Goal: Transaction & Acquisition: Purchase product/service

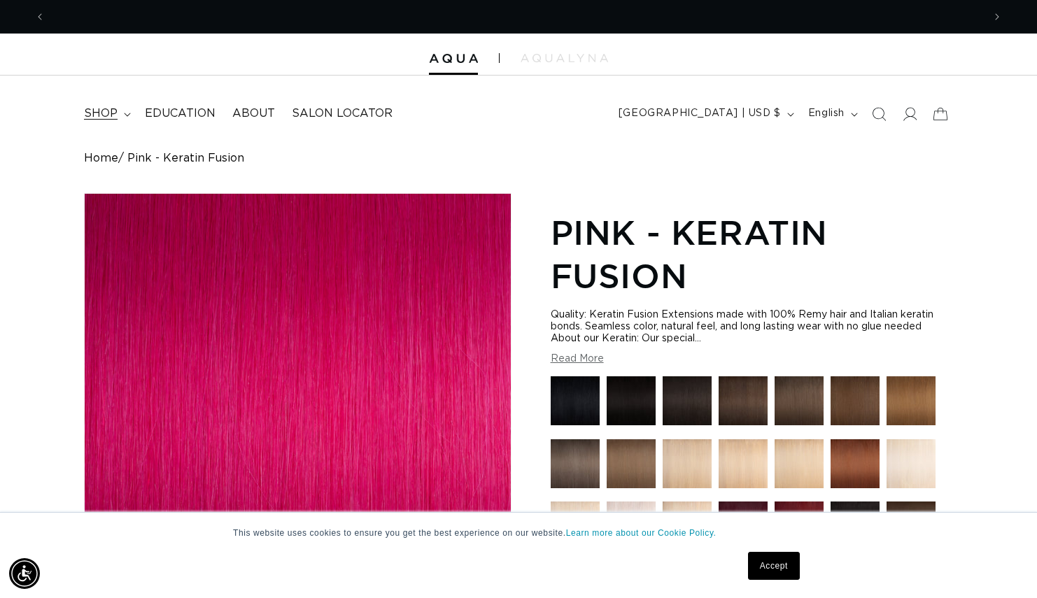
scroll to position [0, 1876]
click at [124, 115] on icon at bounding box center [127, 115] width 7 height 4
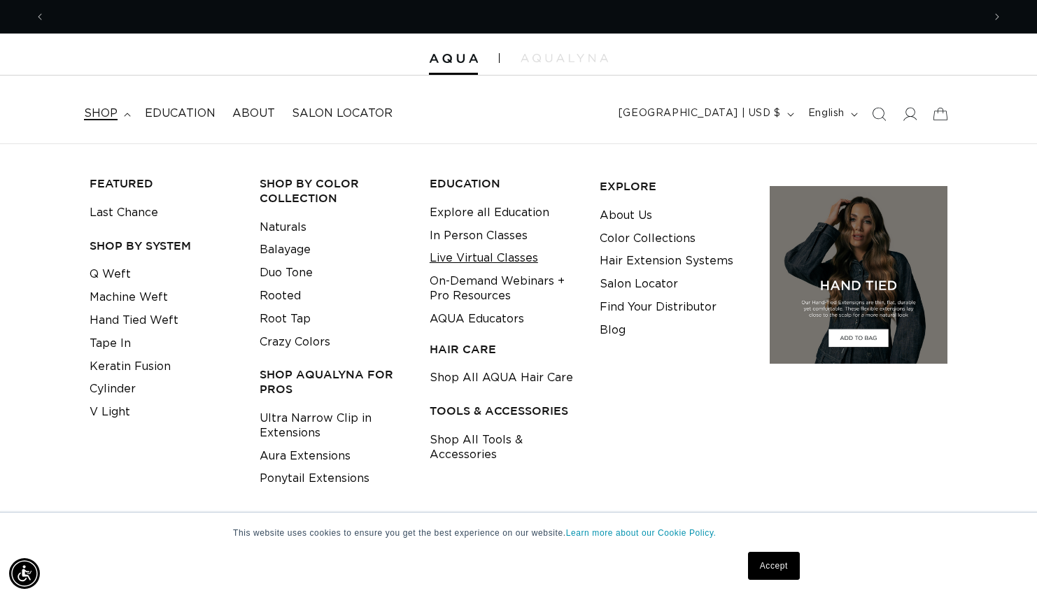
scroll to position [0, 0]
click at [521, 107] on header "FEATURED Last Chance SHOP BY SYSTEM Q Weft Hand Tied Weft Machine Weft Tape In …" at bounding box center [518, 110] width 1037 height 68
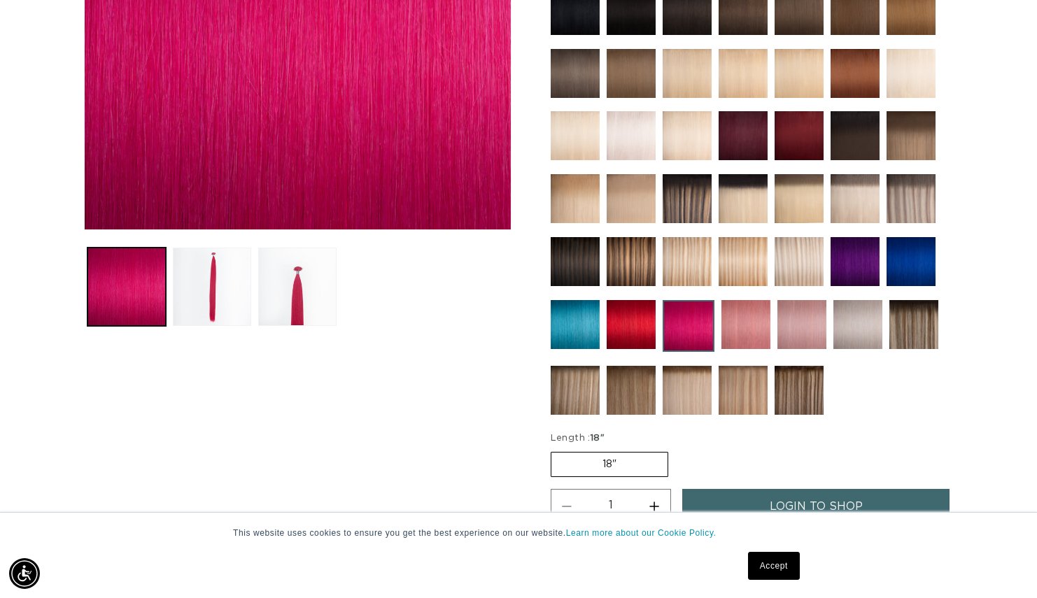
scroll to position [403, 0]
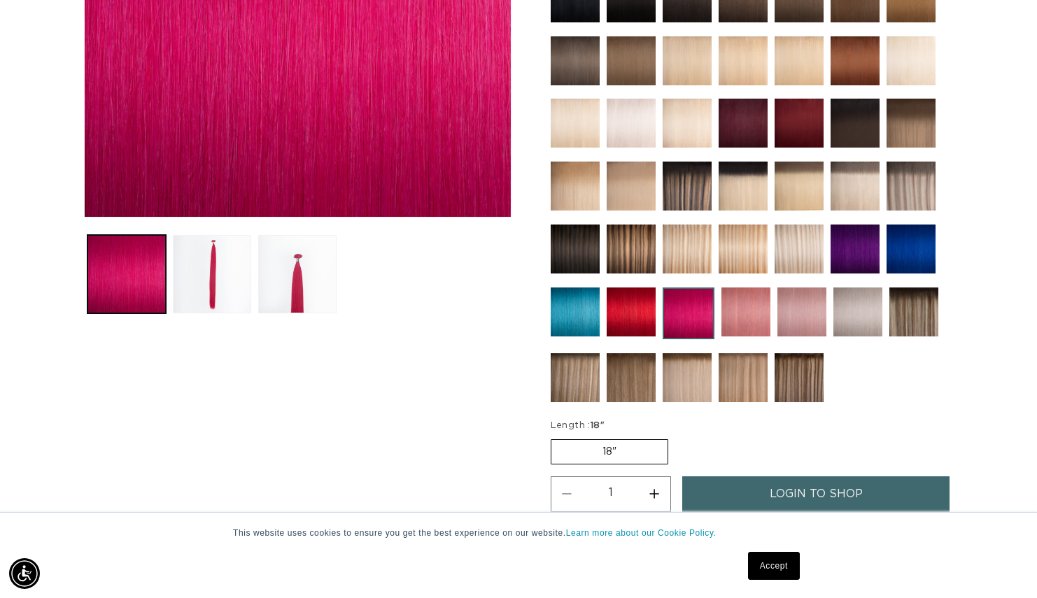
click at [745, 301] on img at bounding box center [746, 312] width 49 height 49
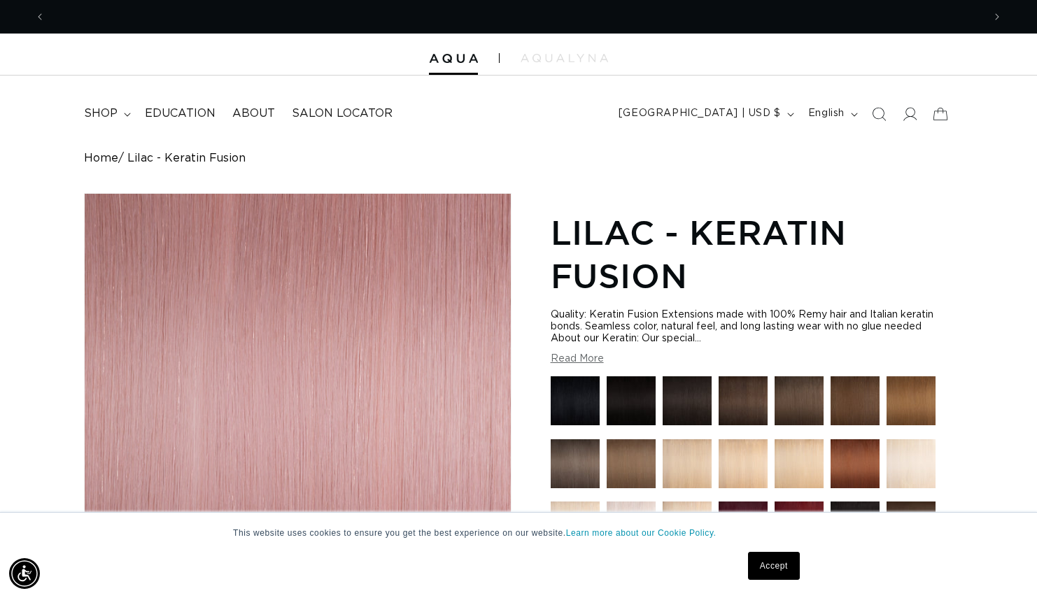
scroll to position [0, 938]
click at [906, 114] on icon at bounding box center [909, 113] width 15 height 15
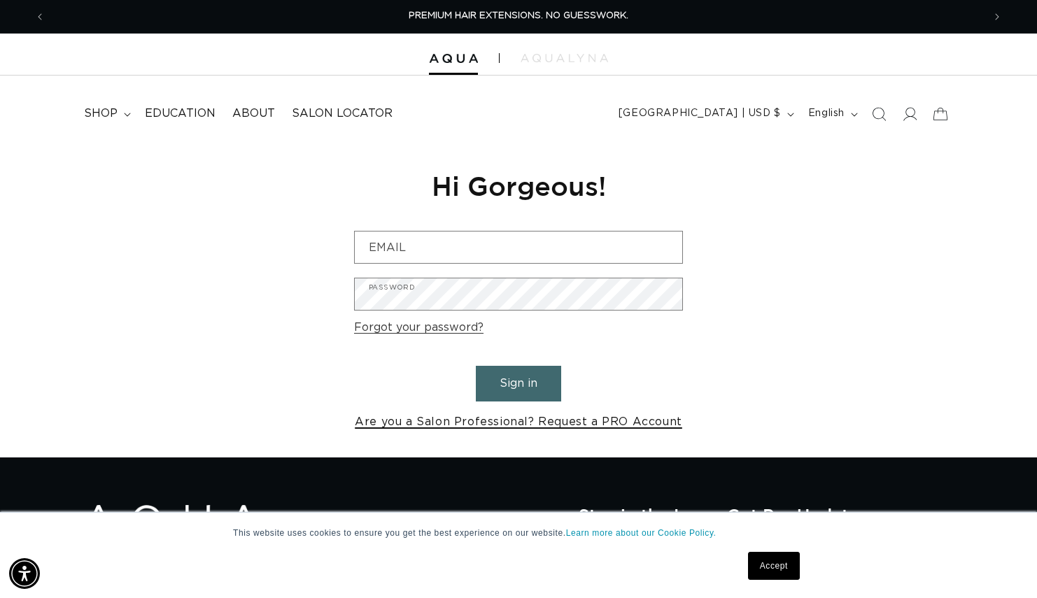
click at [498, 422] on link "Are you a Salon Professional? Request a PRO Account" at bounding box center [519, 422] width 328 height 20
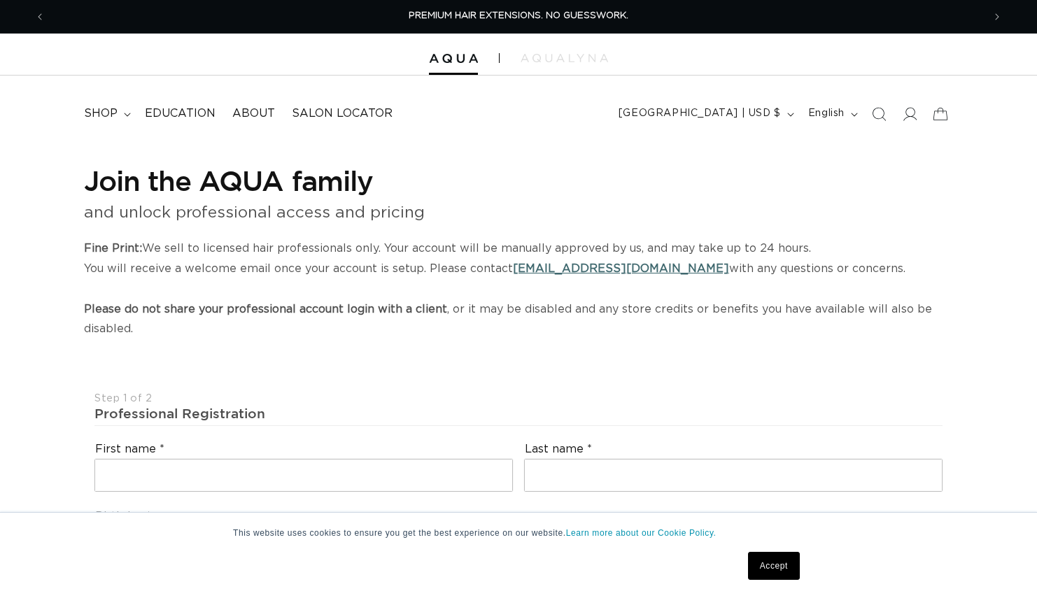
select select "US"
select select "[GEOGRAPHIC_DATA]"
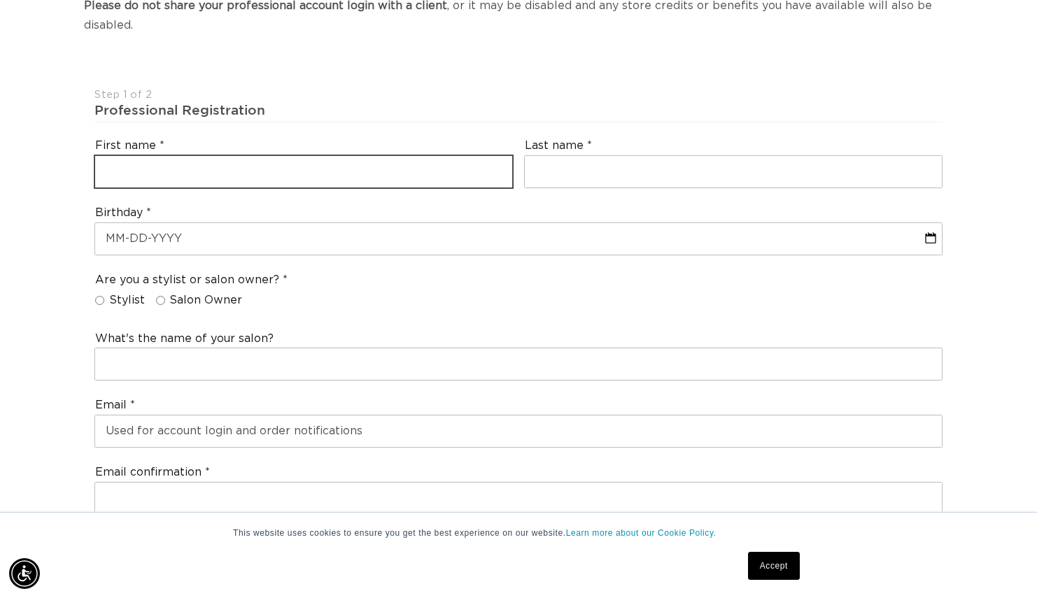
scroll to position [0, 938]
click at [494, 159] on input "text" at bounding box center [303, 171] width 417 height 31
click at [487, 167] on input "text" at bounding box center [303, 171] width 417 height 31
type input "Heather Jo"
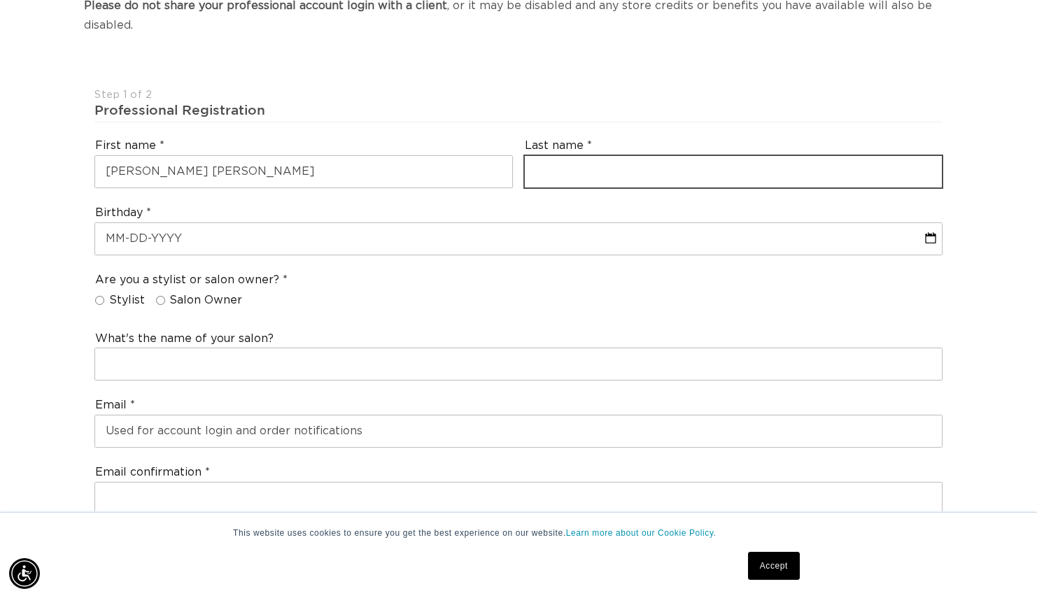
scroll to position [0, 1876]
type input "Infantino"
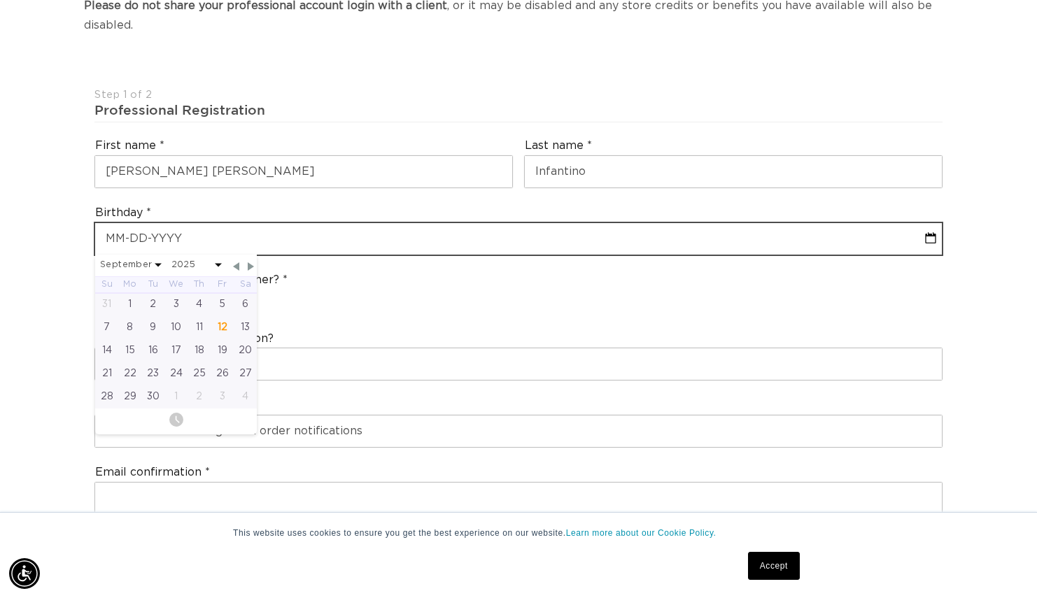
type input "07-18-1983"
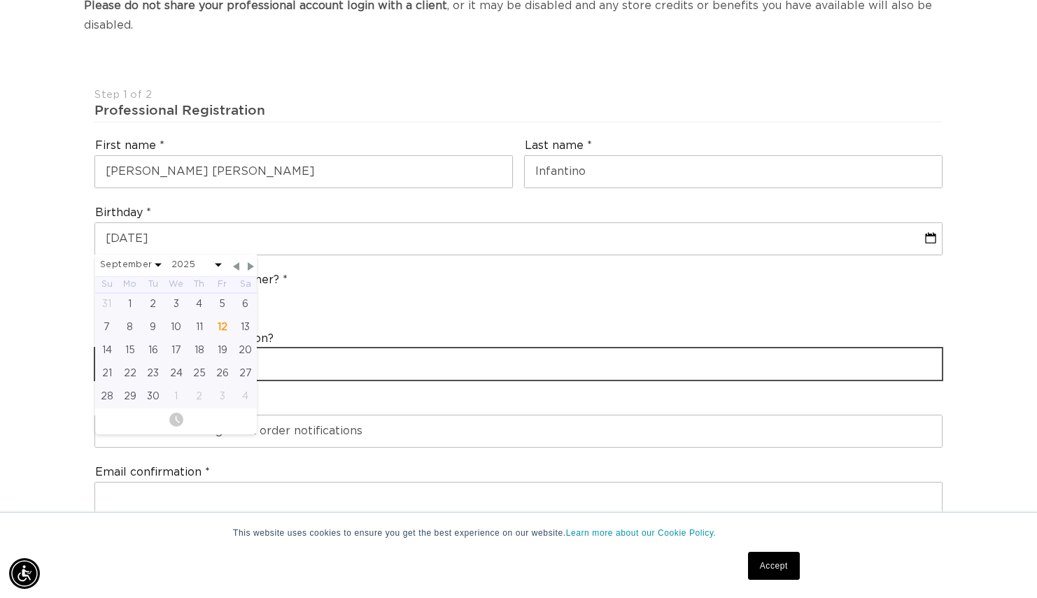
select select "6"
select select "1983"
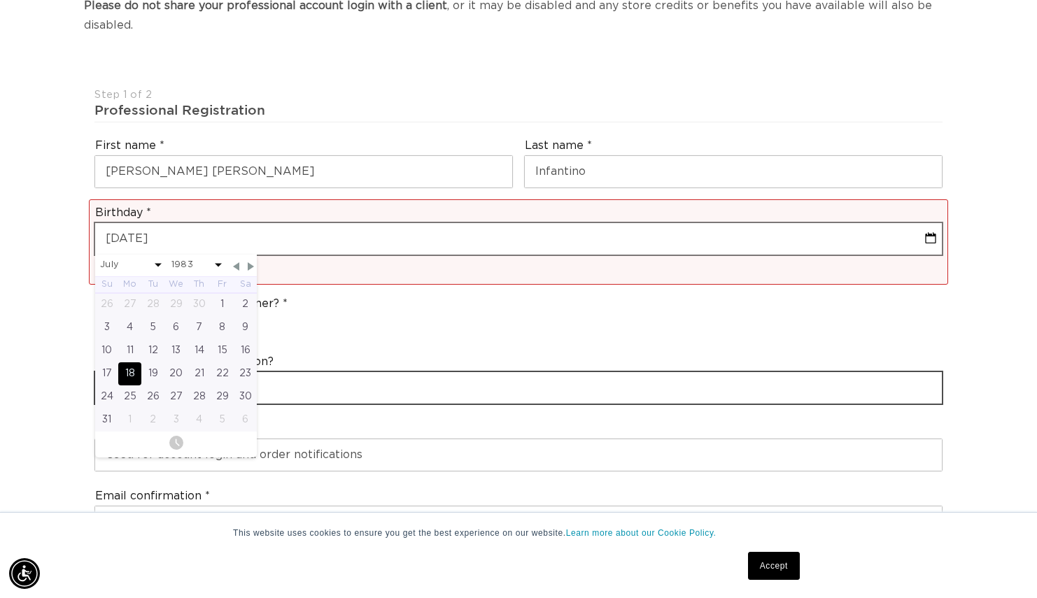
type input "Heather Jo Infantino"
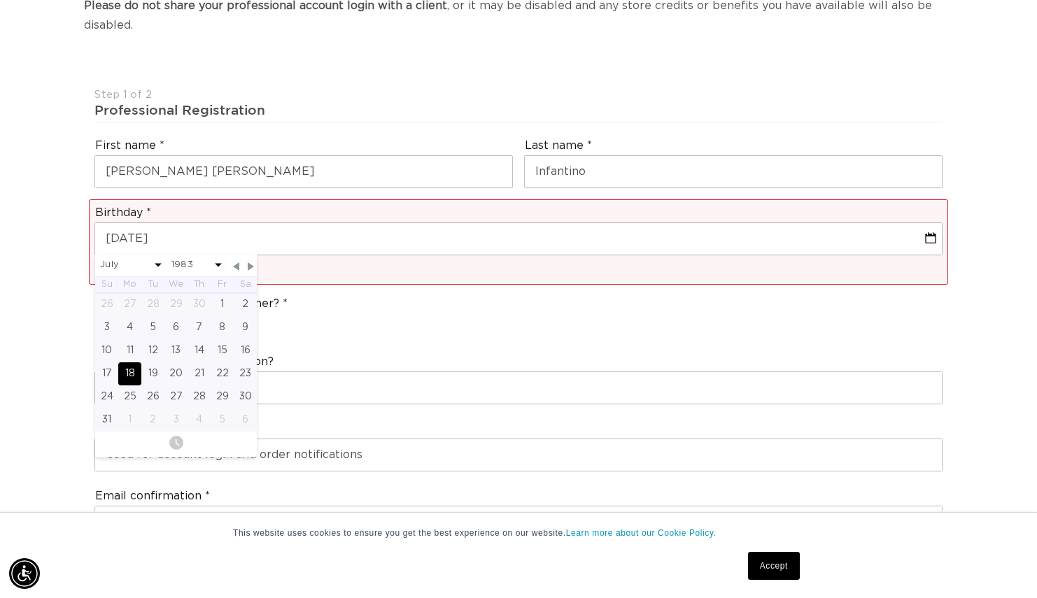
type input "heather@greyandsagesalon.com"
click at [335, 297] on div "Are you a stylist or salon owner? Stylist Salon Owner" at bounding box center [519, 316] width 860 height 53
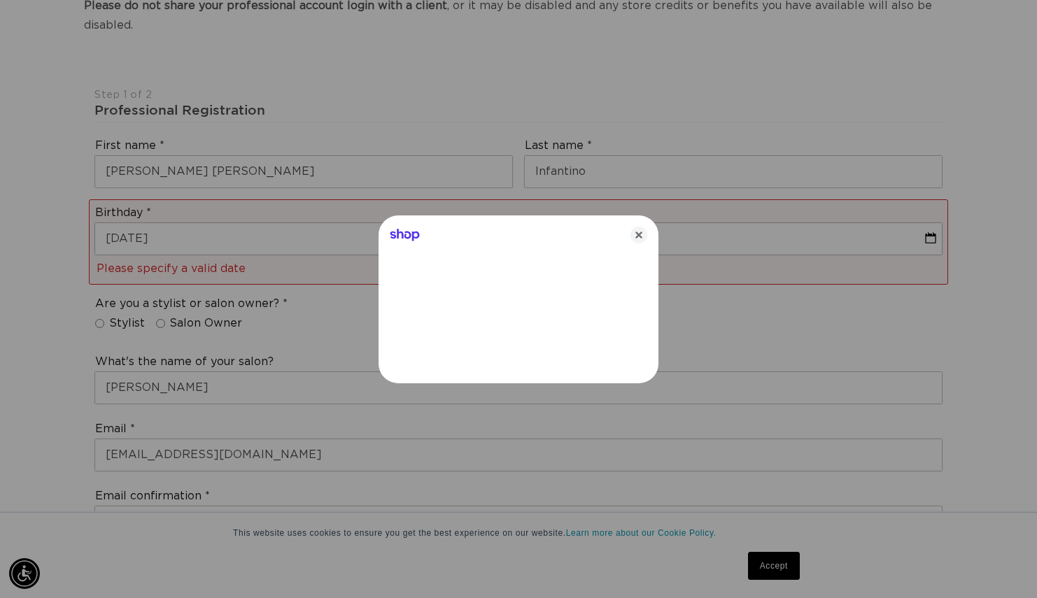
type input "heather@greyandsagesalon.com"
type input "+1 561 203 0999"
select select "Florida"
type input "33449"
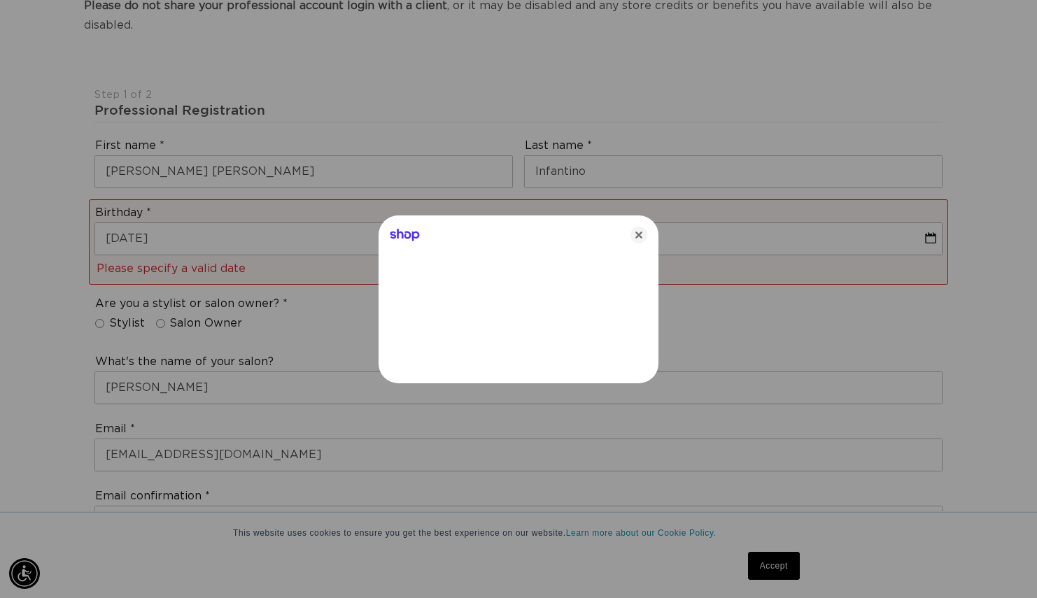
type input "Grey and Sage Salon"
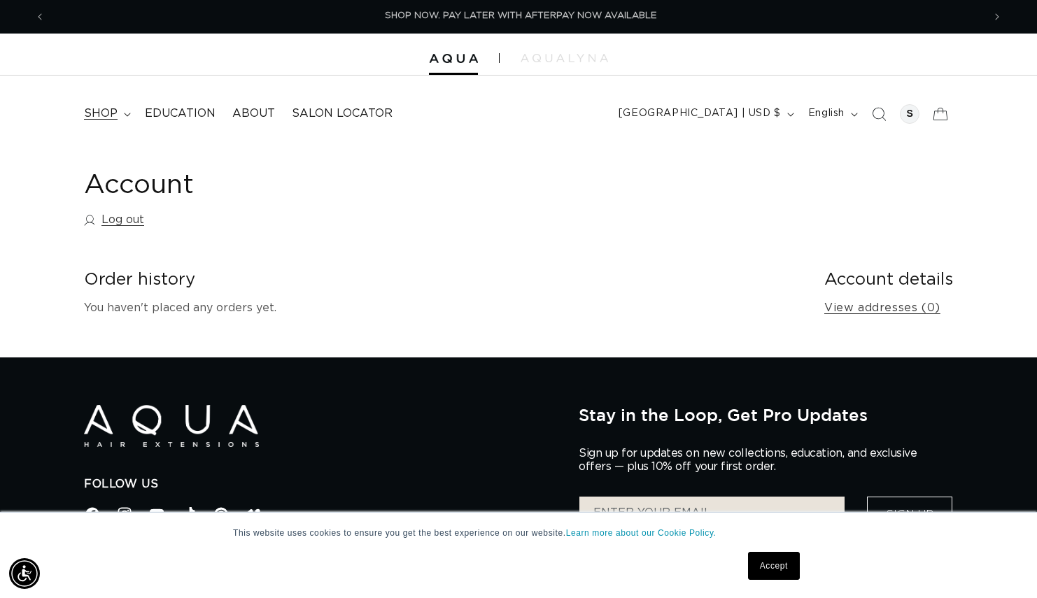
scroll to position [0, 1876]
click at [127, 113] on icon at bounding box center [127, 115] width 7 height 4
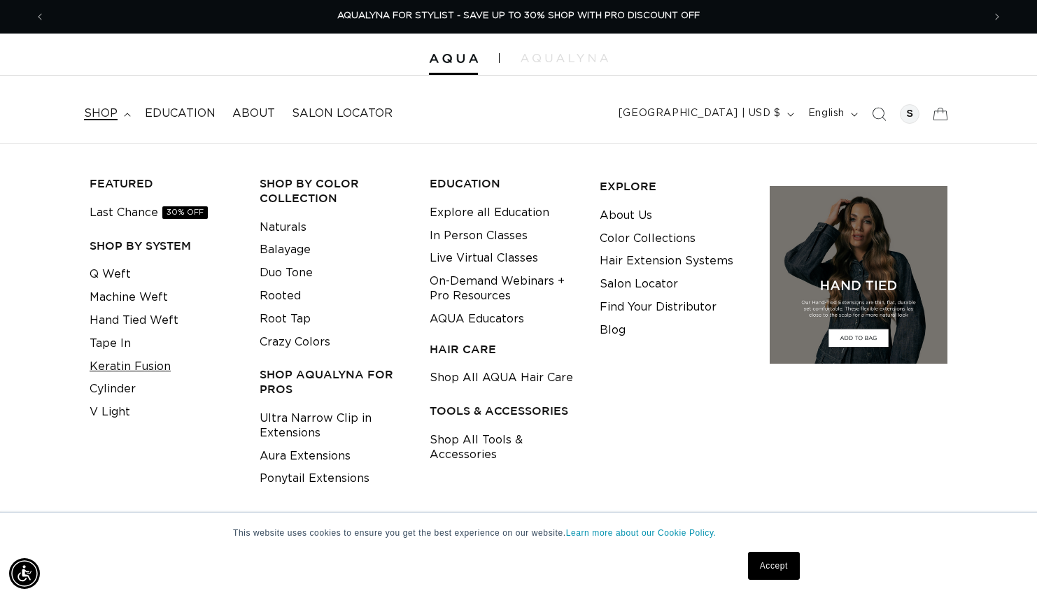
click at [138, 357] on link "Keratin Fusion" at bounding box center [130, 367] width 81 height 23
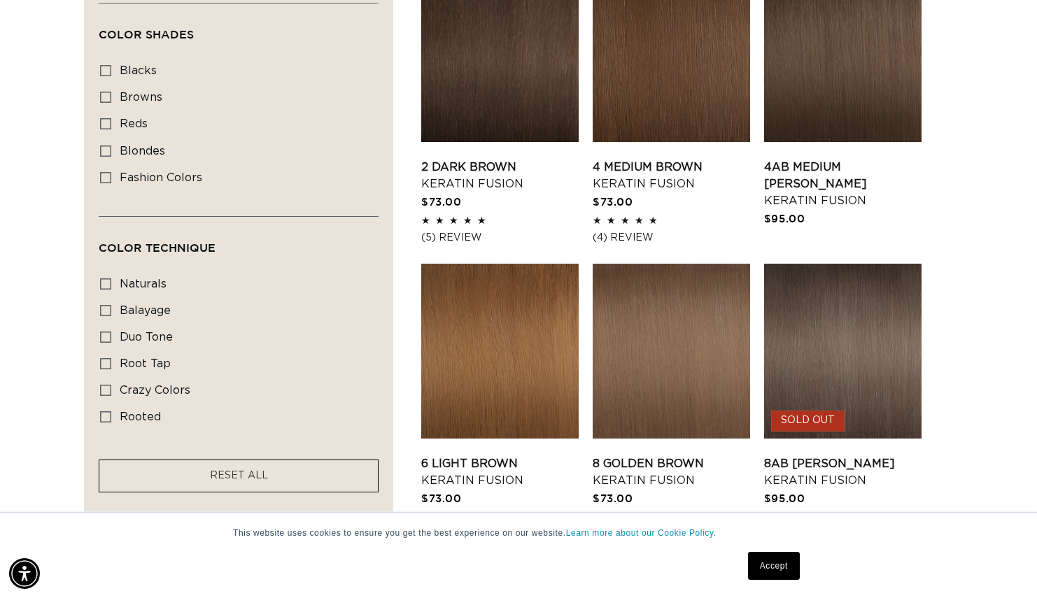
scroll to position [0, 938]
click at [108, 178] on icon at bounding box center [105, 177] width 11 height 11
click at [108, 178] on input "fashion colors fashion colors (8 products)" at bounding box center [105, 177] width 11 height 11
checkbox input "true"
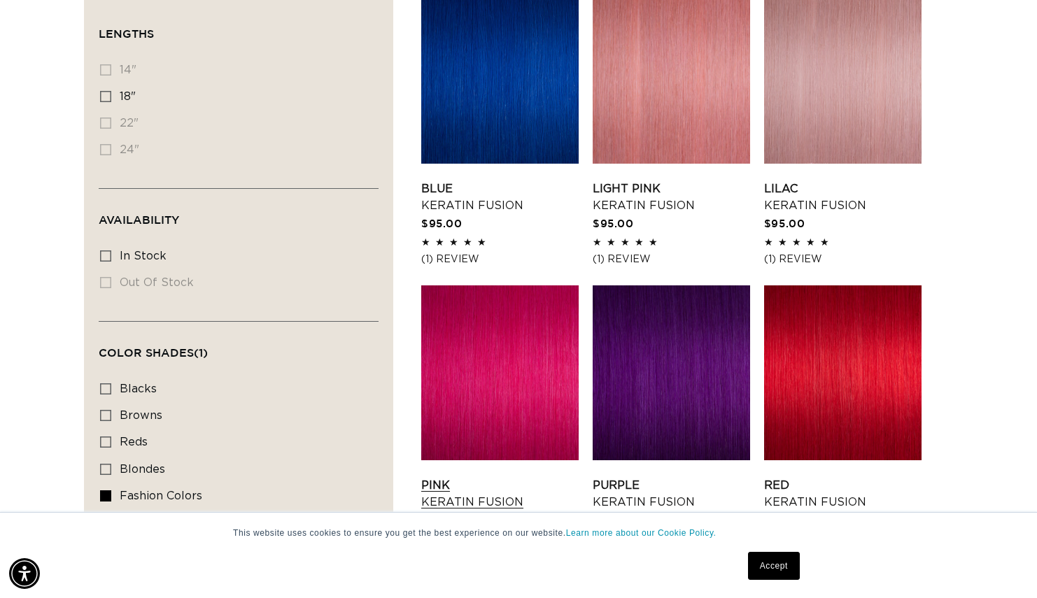
scroll to position [525, 0]
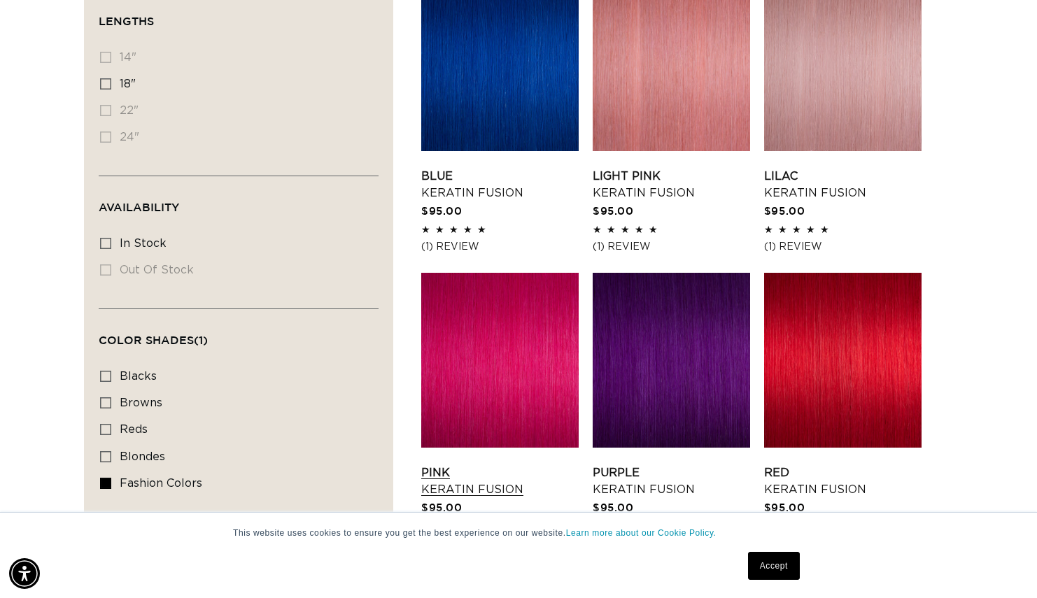
click at [487, 465] on link "Pink Keratin Fusion" at bounding box center [499, 482] width 157 height 34
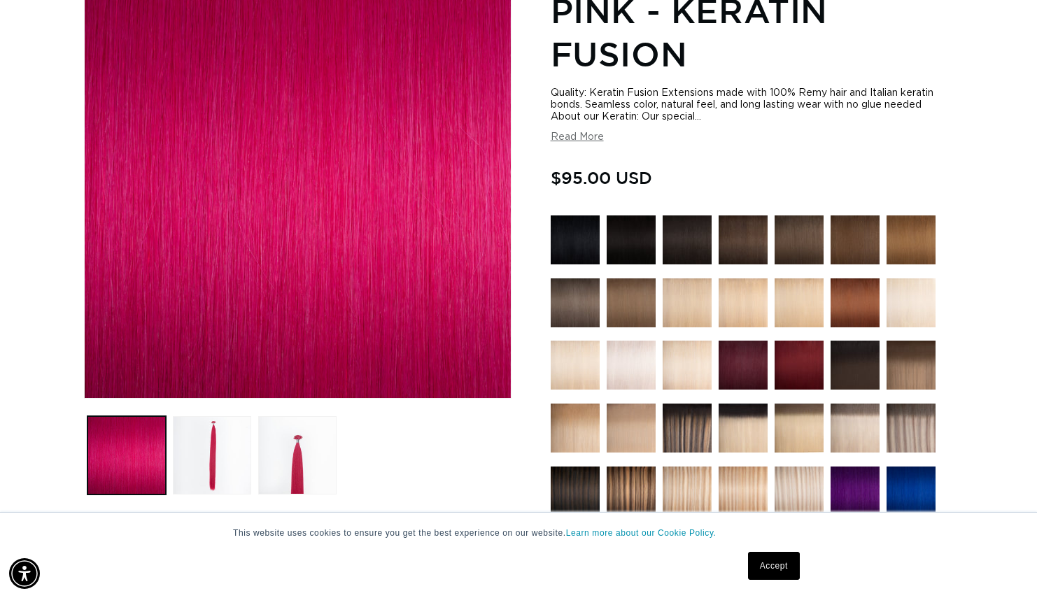
scroll to position [0, 938]
click at [564, 139] on button "Read More" at bounding box center [577, 138] width 53 height 12
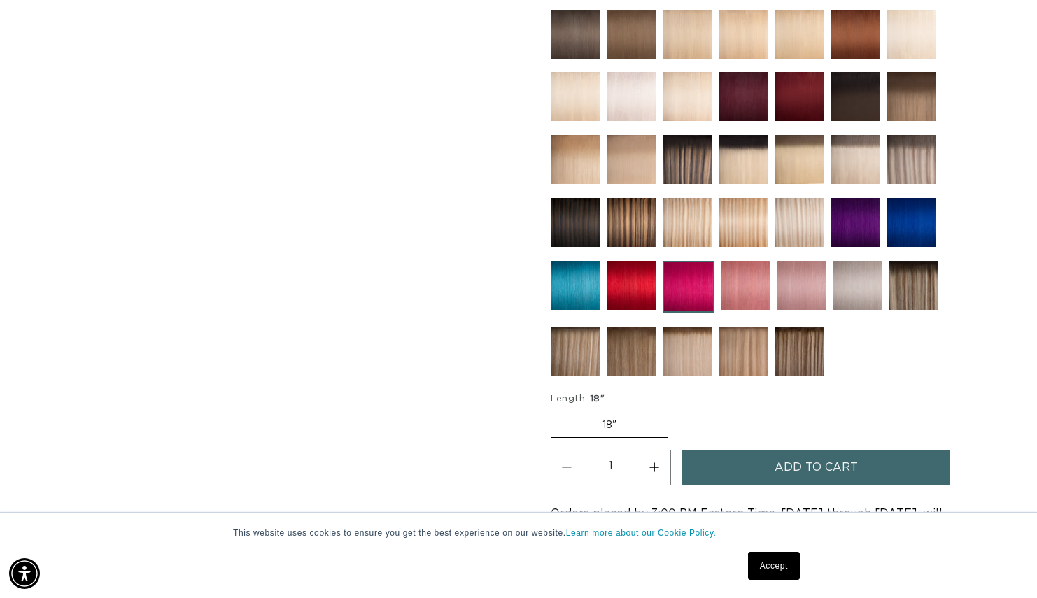
scroll to position [806, 0]
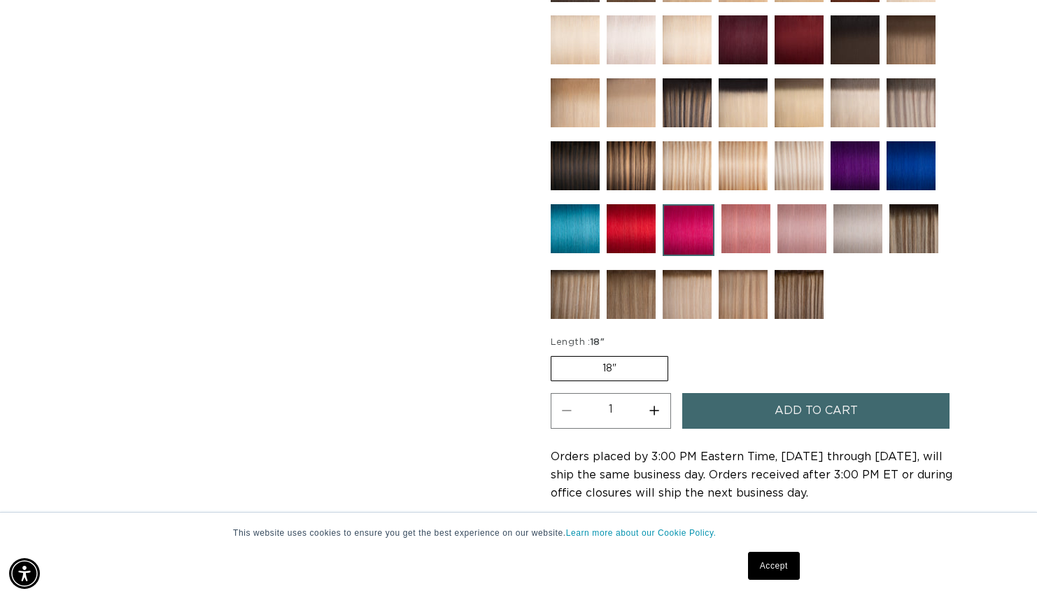
click at [846, 171] on img at bounding box center [855, 165] width 49 height 49
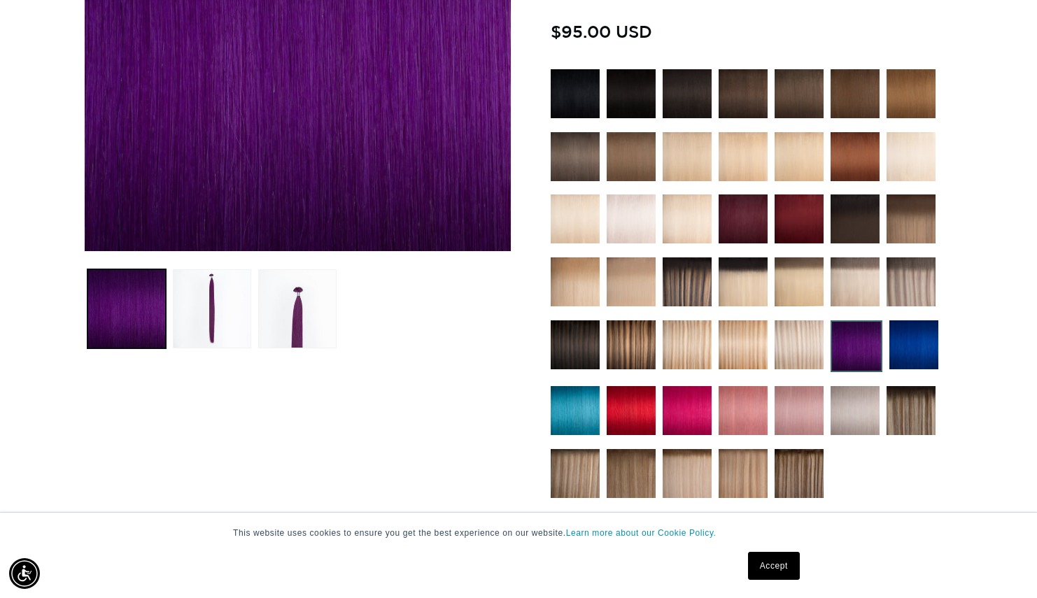
scroll to position [0, 938]
click at [689, 419] on img at bounding box center [687, 410] width 49 height 49
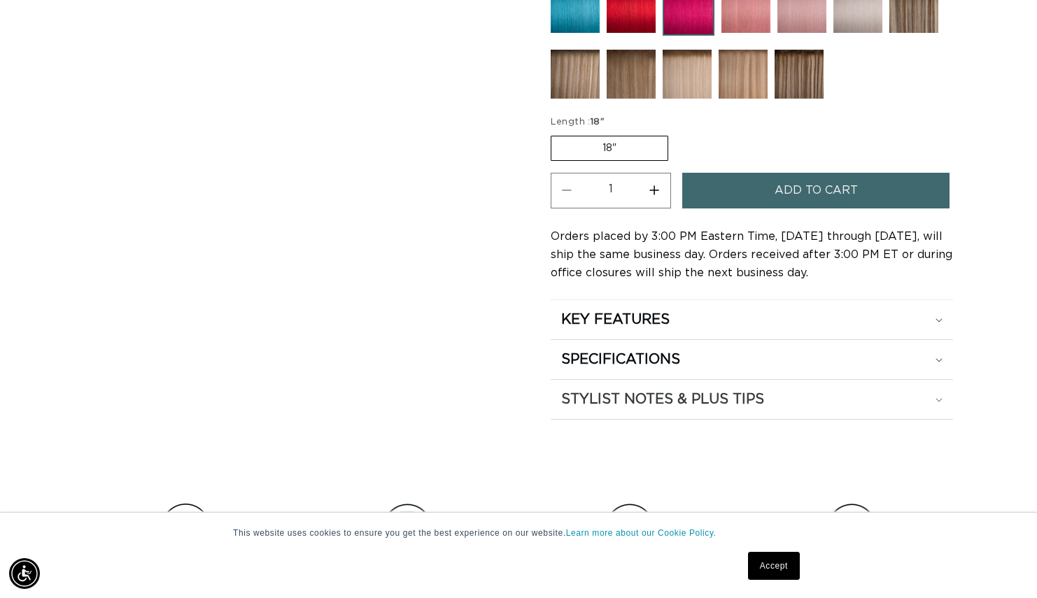
scroll to position [0, 938]
click at [629, 153] on label "18" Variant sold out or unavailable" at bounding box center [610, 148] width 118 height 25
click at [555, 134] on input "18" Variant sold out or unavailable" at bounding box center [554, 133] width 1 height 1
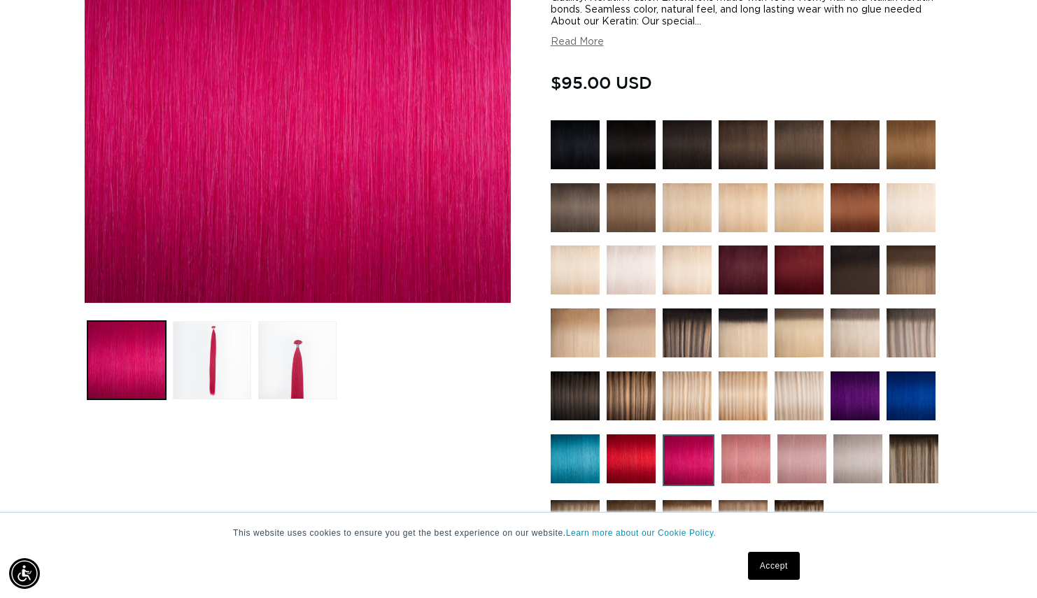
click at [923, 337] on img at bounding box center [911, 333] width 49 height 49
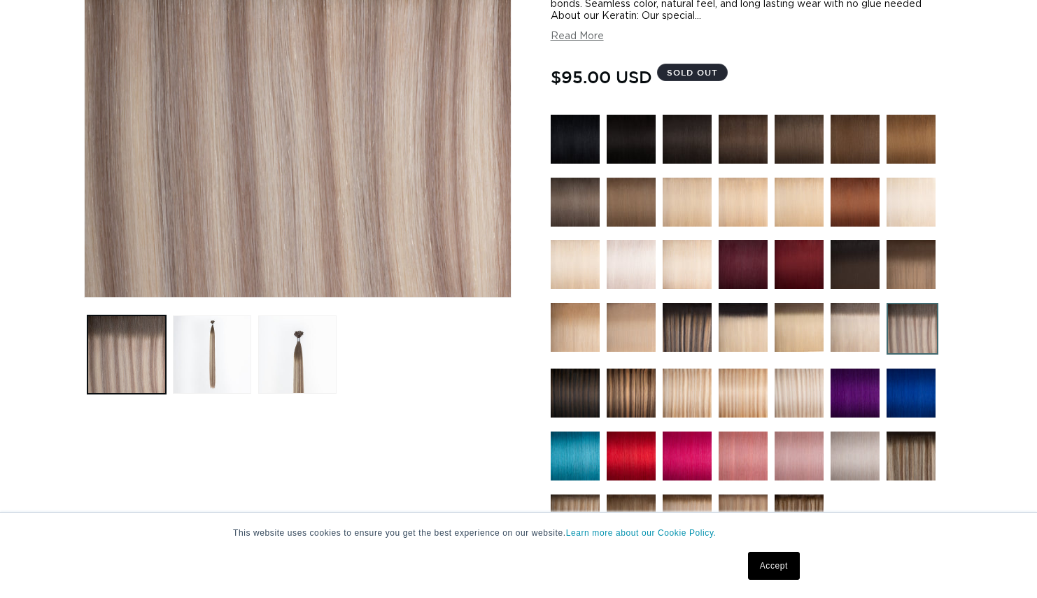
scroll to position [342, 0]
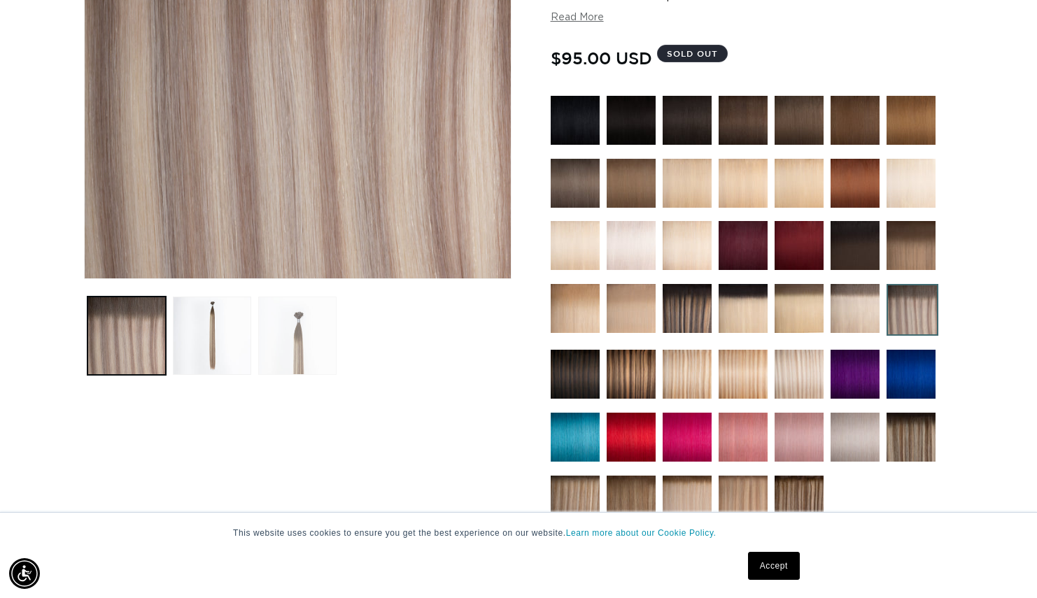
click at [293, 357] on button "Load image 3 in gallery view" at bounding box center [297, 336] width 78 height 78
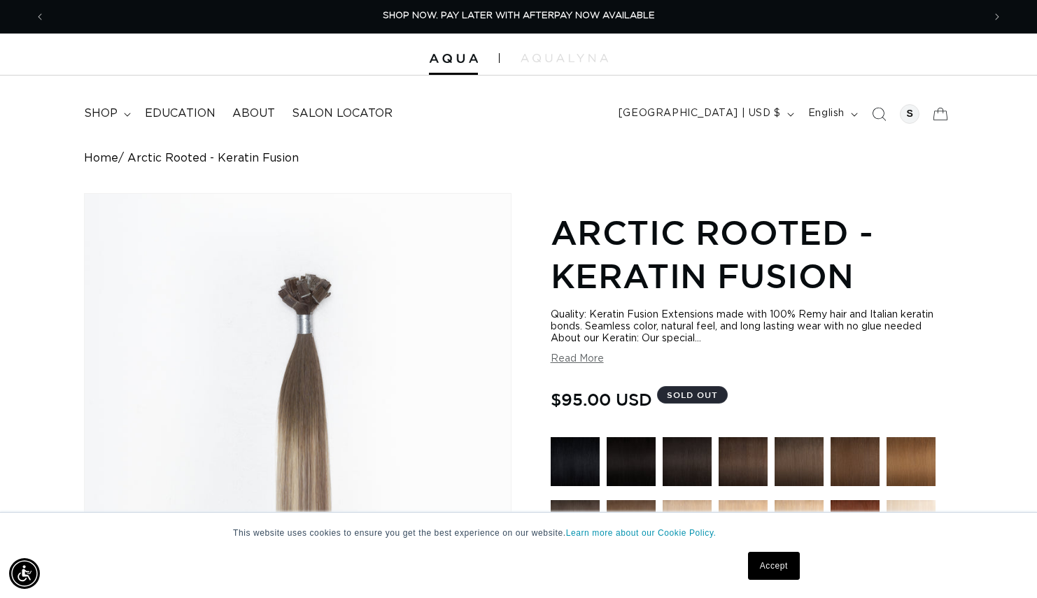
scroll to position [0, 0]
click at [572, 55] on img at bounding box center [564, 58] width 87 height 8
click at [38, 14] on icon "Previous announcement" at bounding box center [40, 16] width 5 height 15
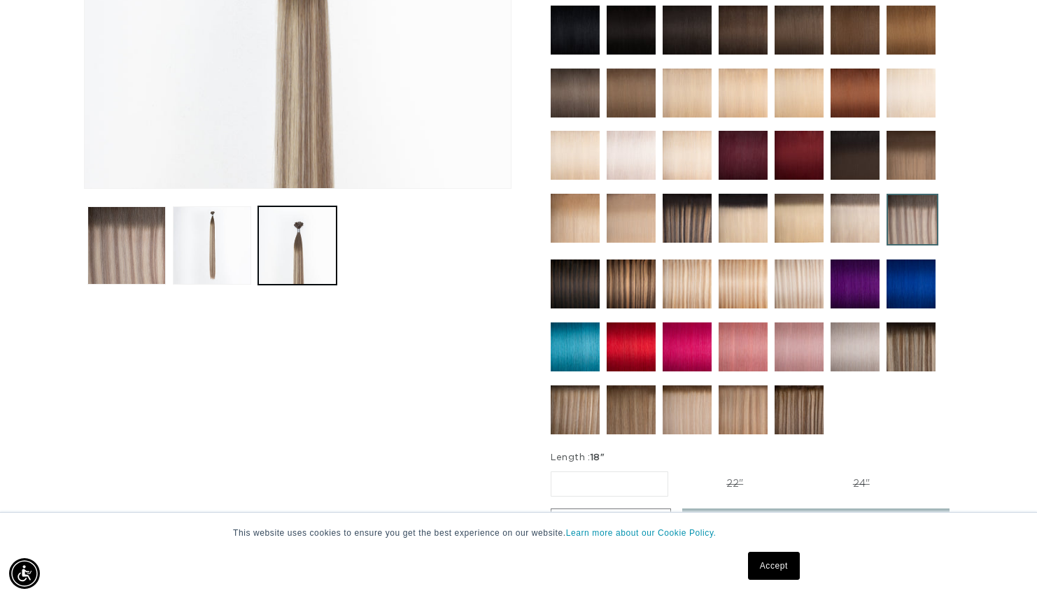
scroll to position [561, 0]
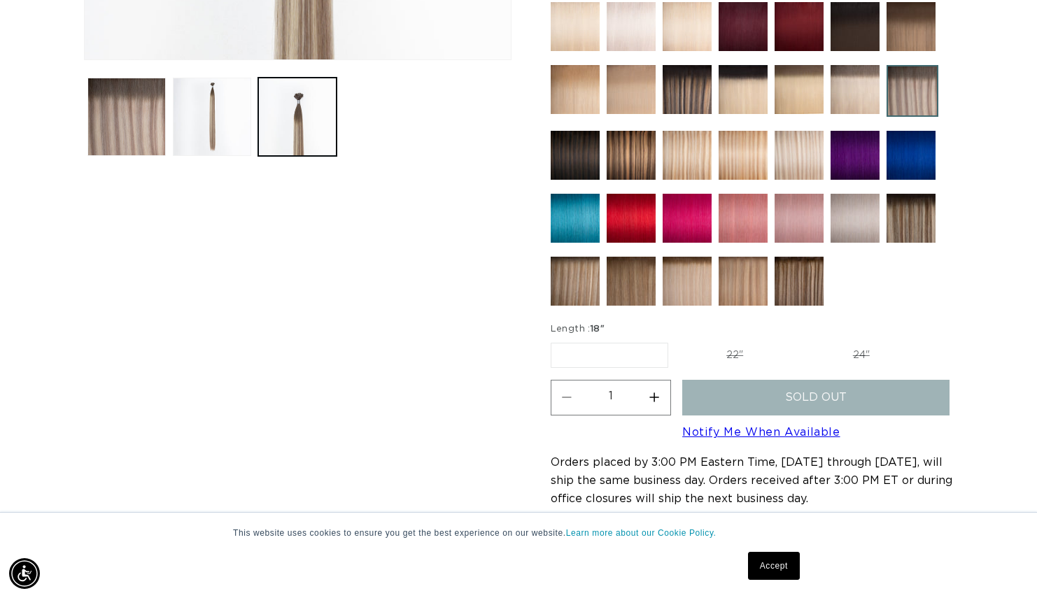
click at [734, 217] on img at bounding box center [743, 218] width 49 height 49
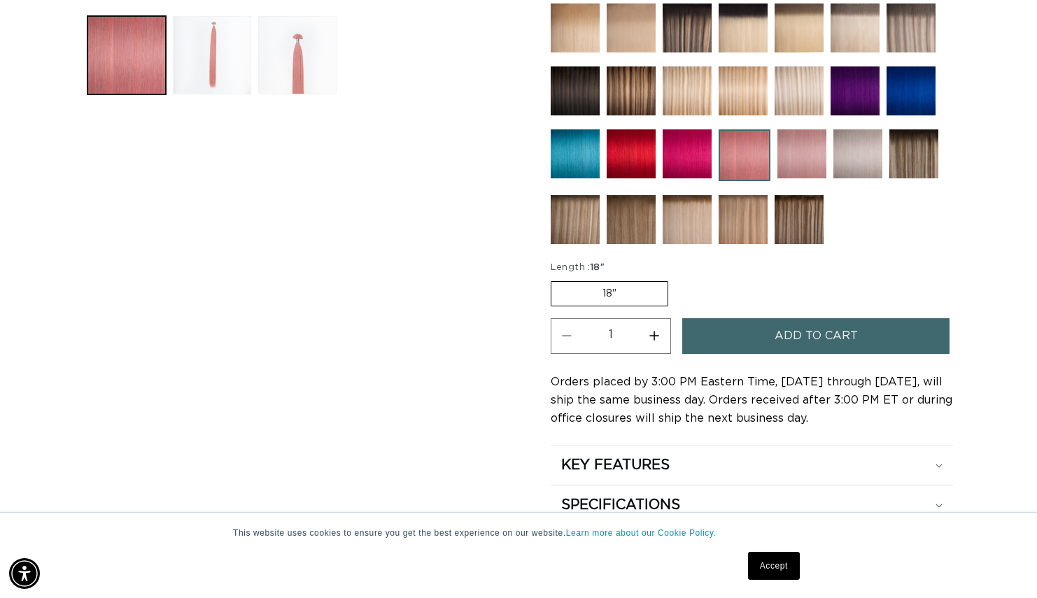
click at [784, 151] on img at bounding box center [802, 153] width 49 height 49
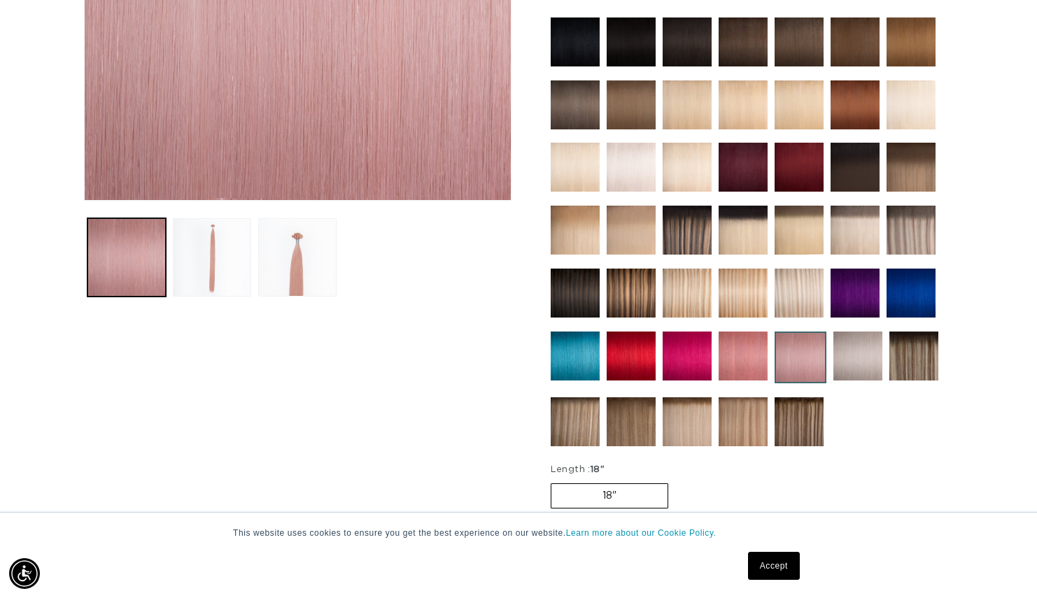
click at [673, 353] on img at bounding box center [687, 356] width 49 height 49
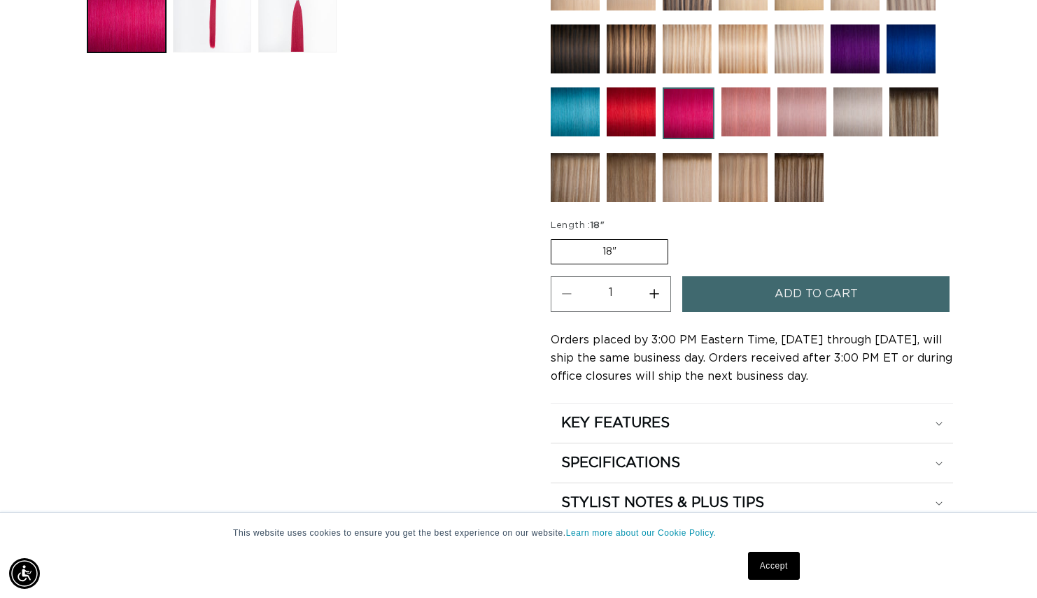
scroll to position [665, 0]
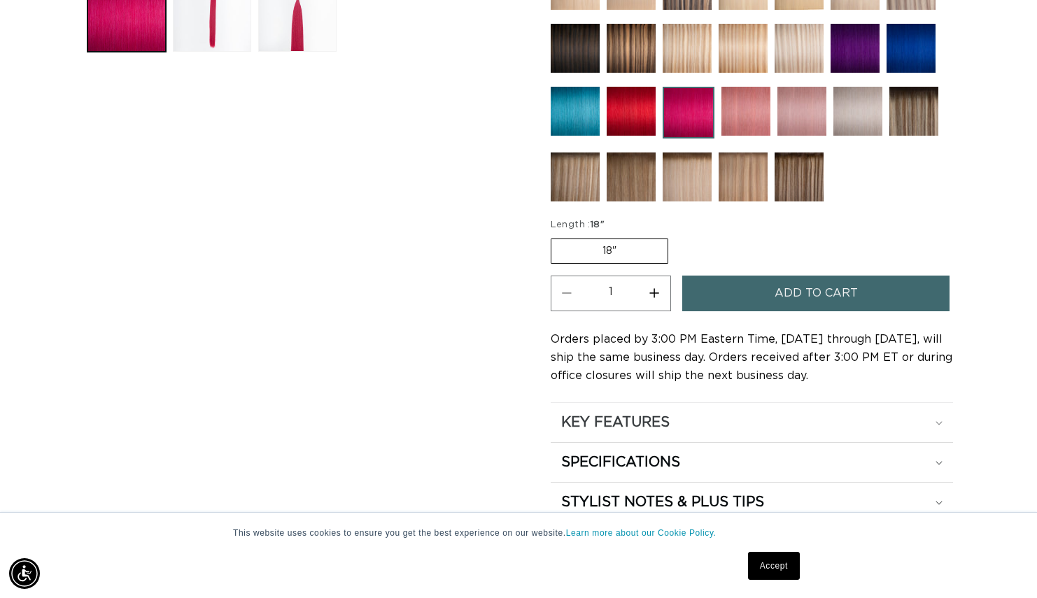
click at [930, 416] on div "KEY FEATURES" at bounding box center [751, 423] width 381 height 18
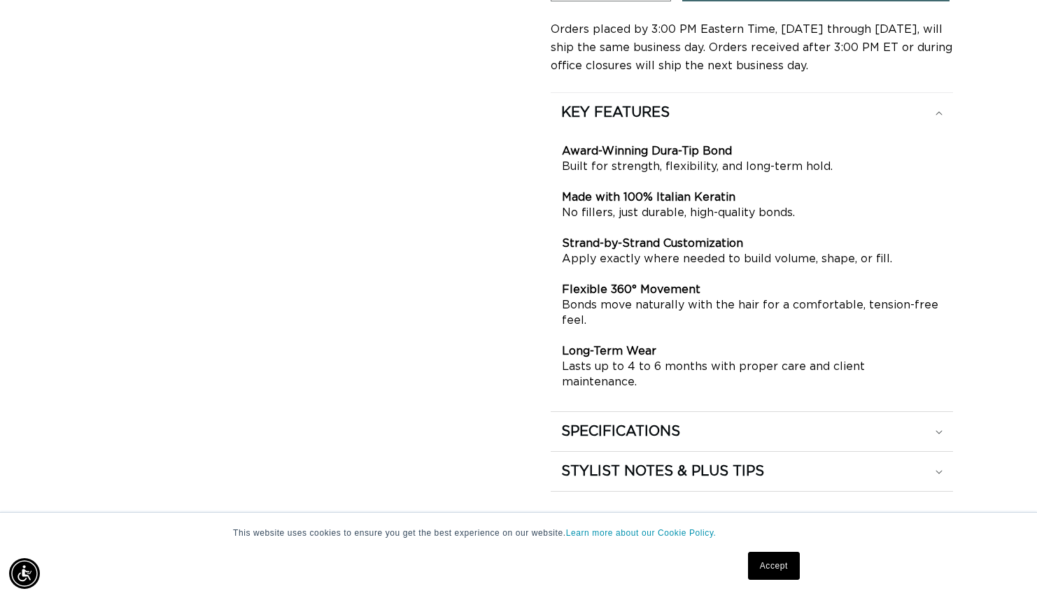
scroll to position [991, 0]
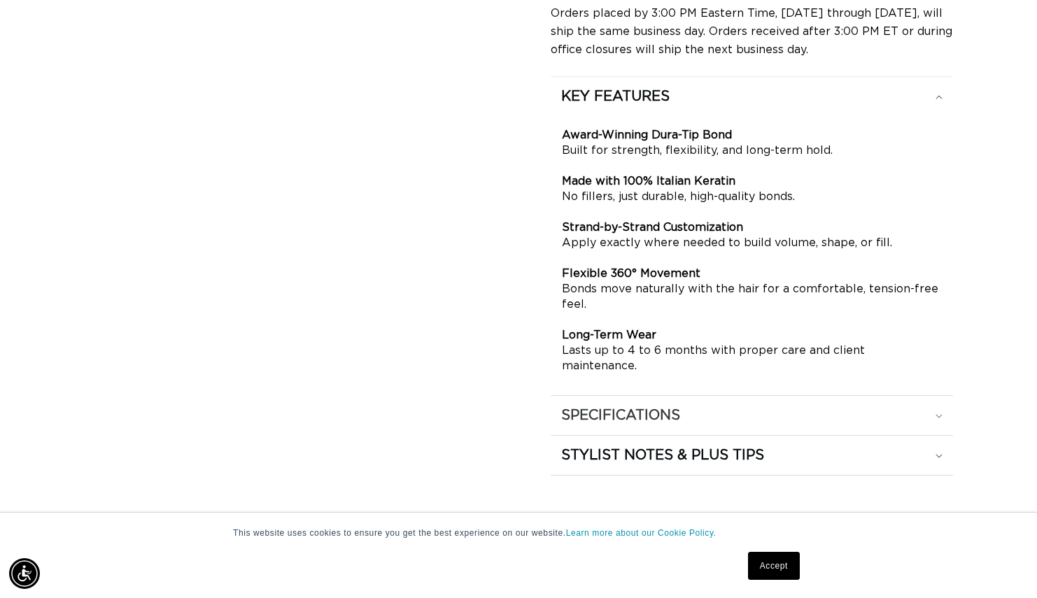
click at [905, 409] on summary "SPECIFICATIONS" at bounding box center [752, 415] width 402 height 39
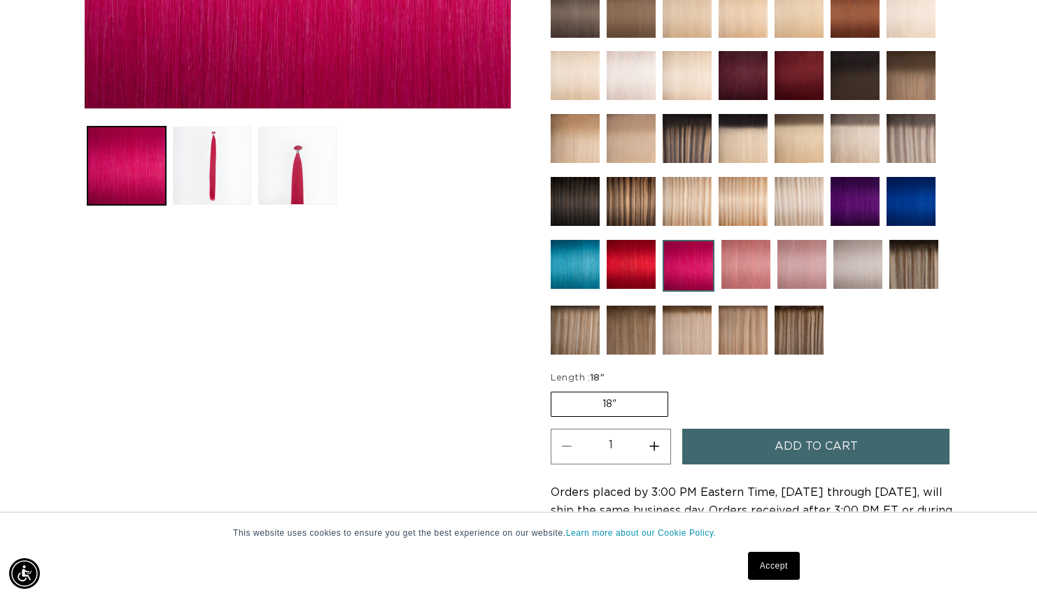
scroll to position [0, 0]
click at [750, 253] on img at bounding box center [746, 264] width 49 height 49
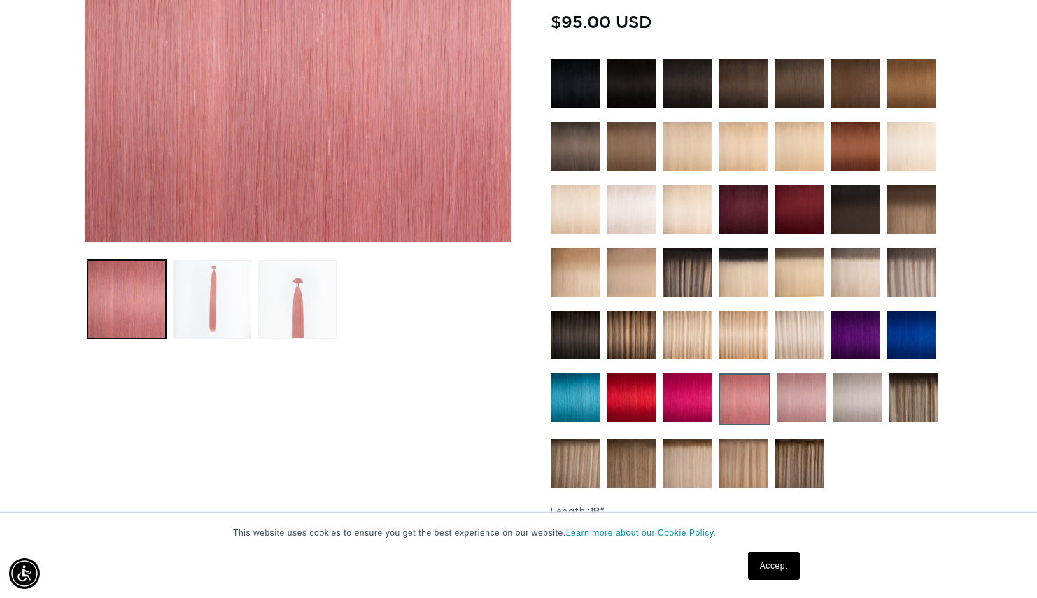
scroll to position [0, 938]
click at [801, 416] on img at bounding box center [802, 398] width 49 height 49
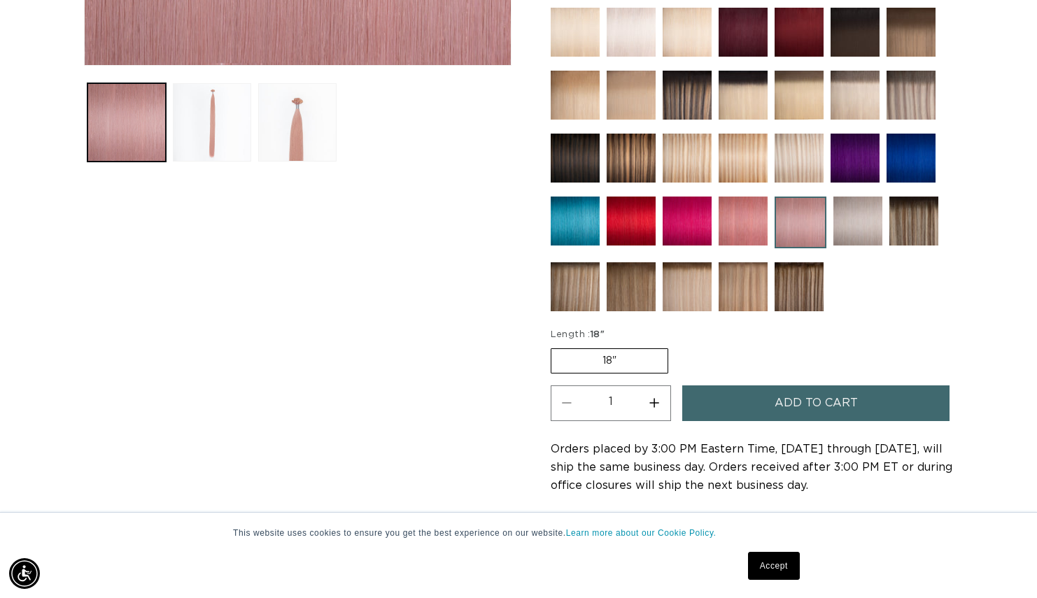
scroll to position [565, 0]
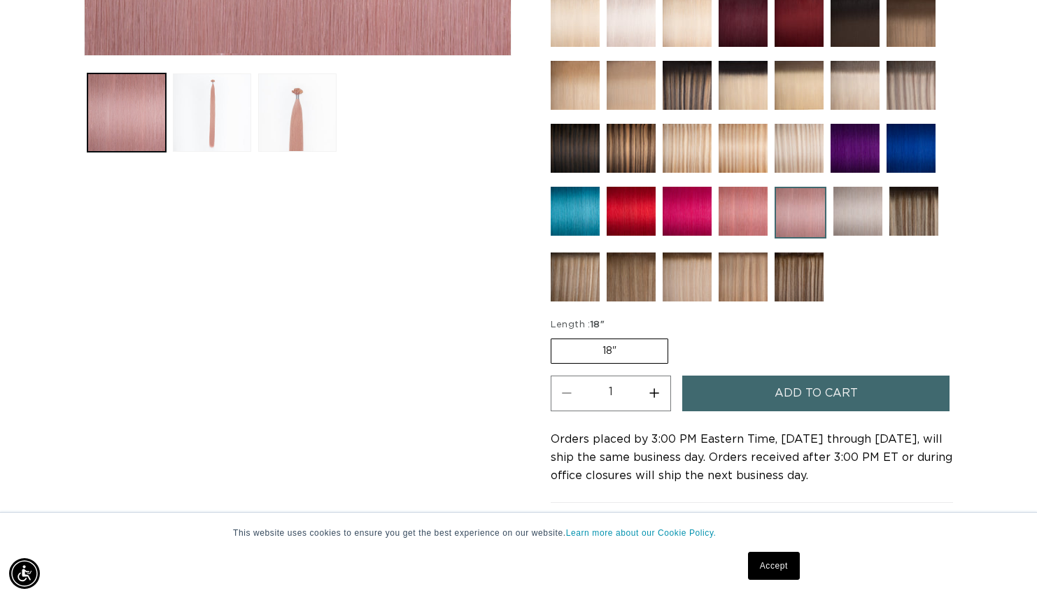
click at [743, 210] on img at bounding box center [743, 211] width 49 height 49
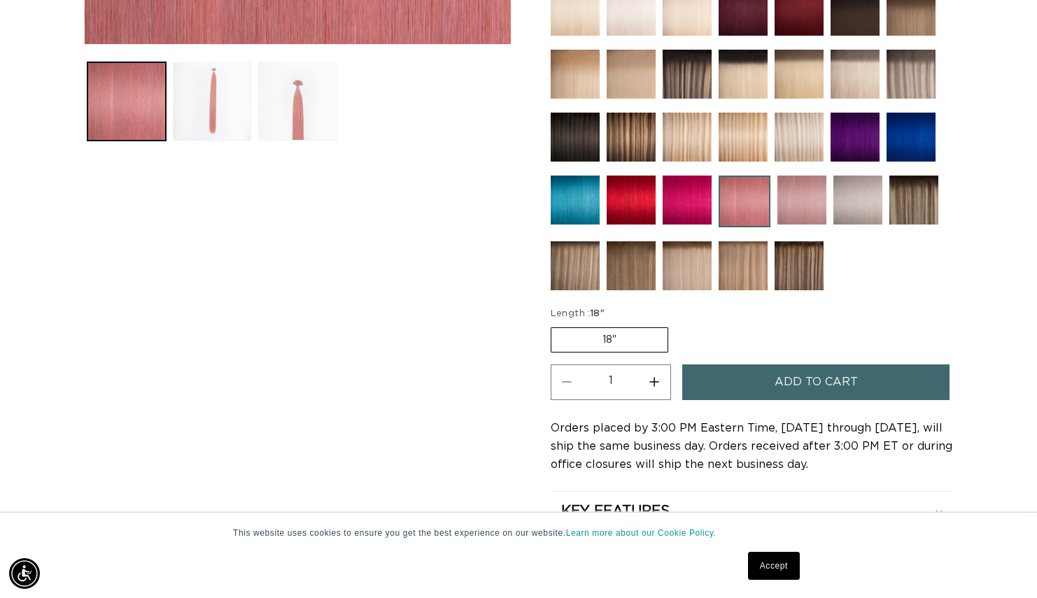
scroll to position [590, 0]
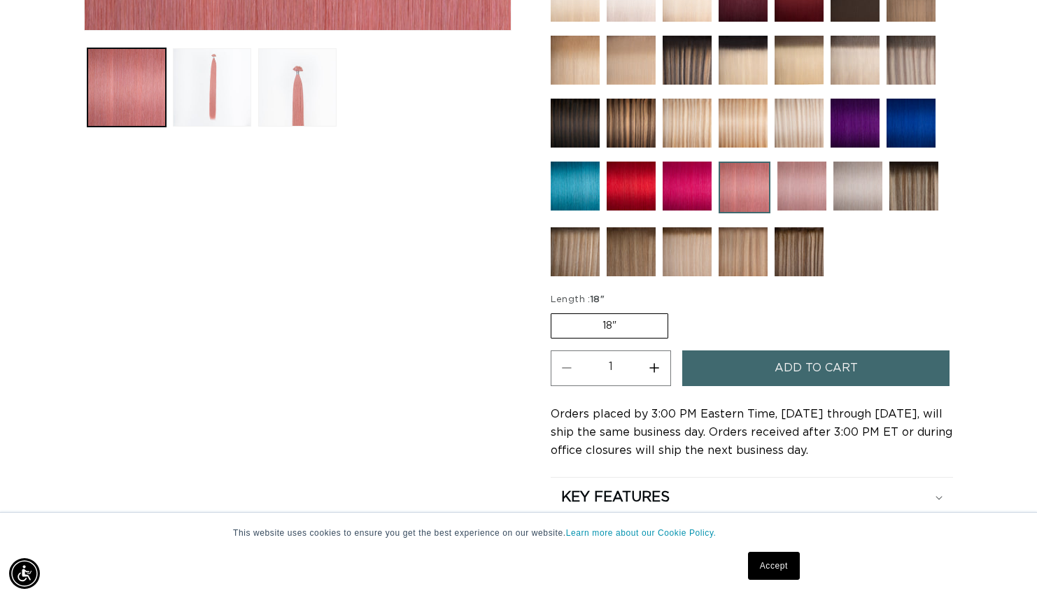
click at [744, 353] on button "Add to cart" at bounding box center [815, 369] width 267 height 36
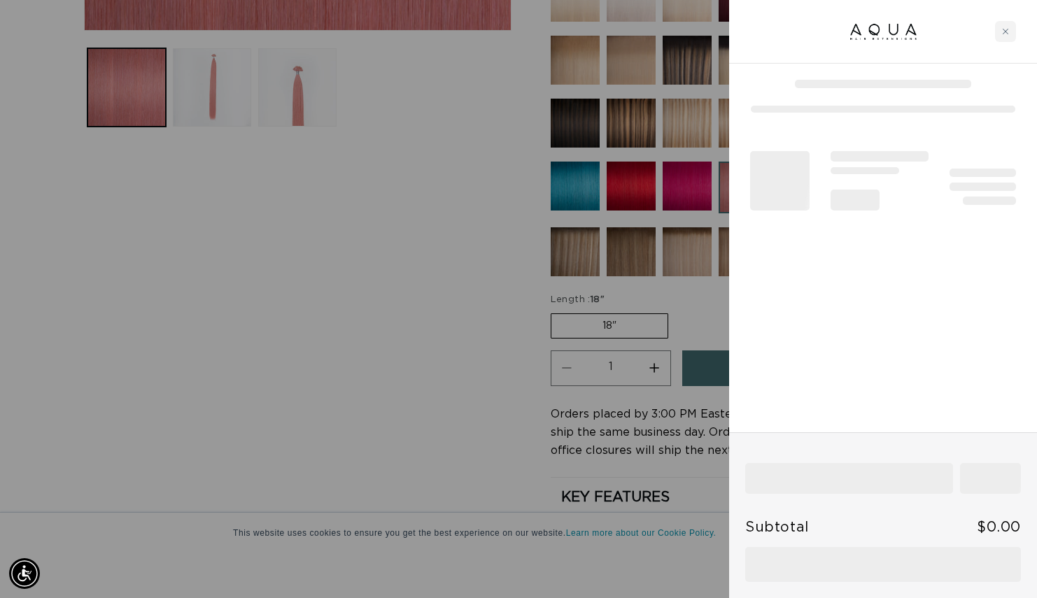
scroll to position [0, 938]
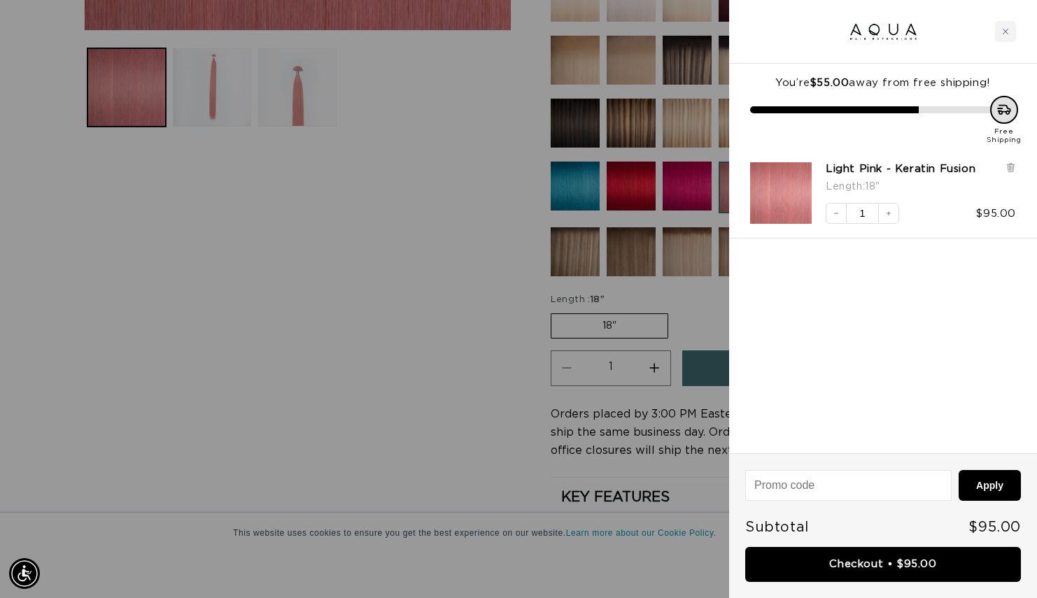
click at [696, 176] on div at bounding box center [518, 299] width 1037 height 598
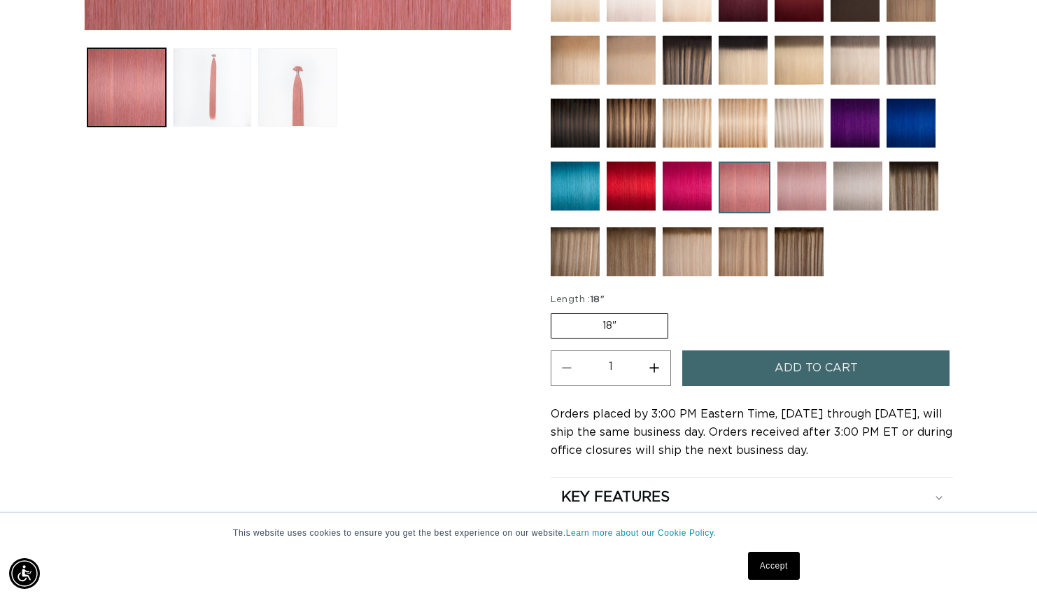
click at [696, 176] on img at bounding box center [687, 186] width 49 height 49
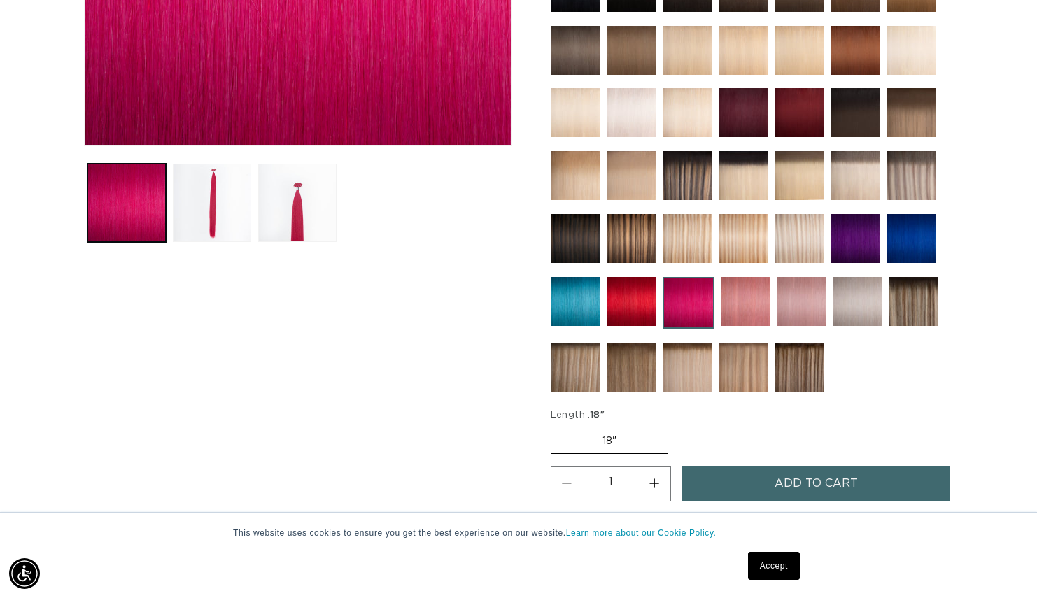
scroll to position [700, 0]
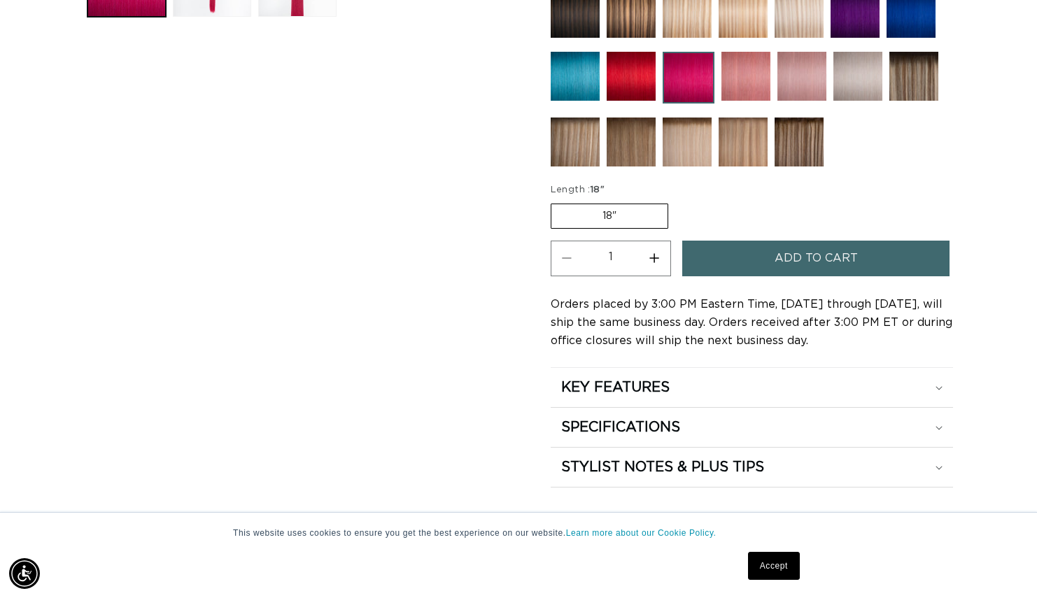
click at [766, 257] on button "Add to cart" at bounding box center [815, 259] width 267 height 36
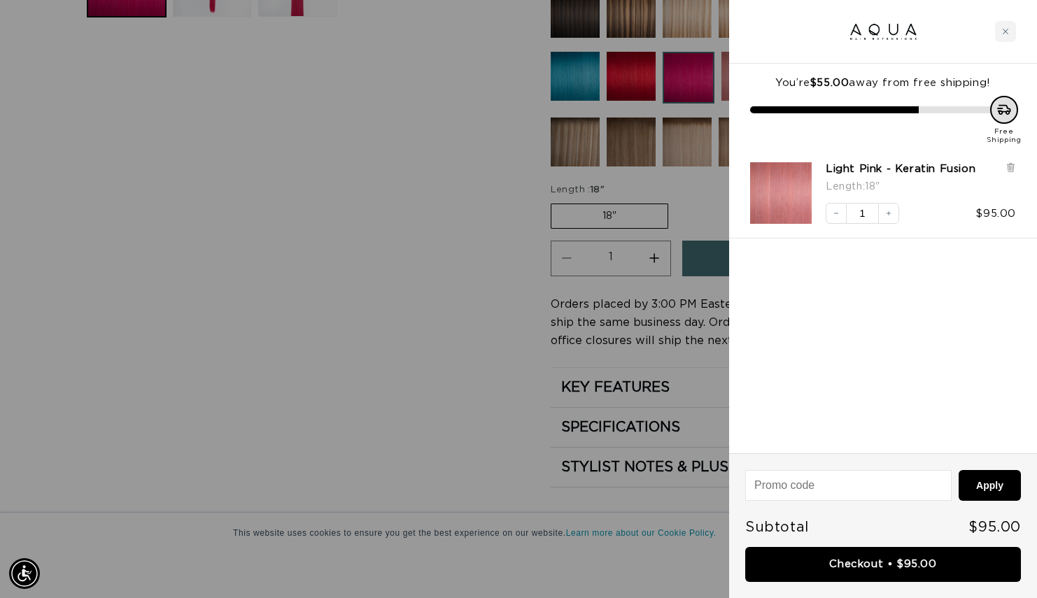
scroll to position [0, 938]
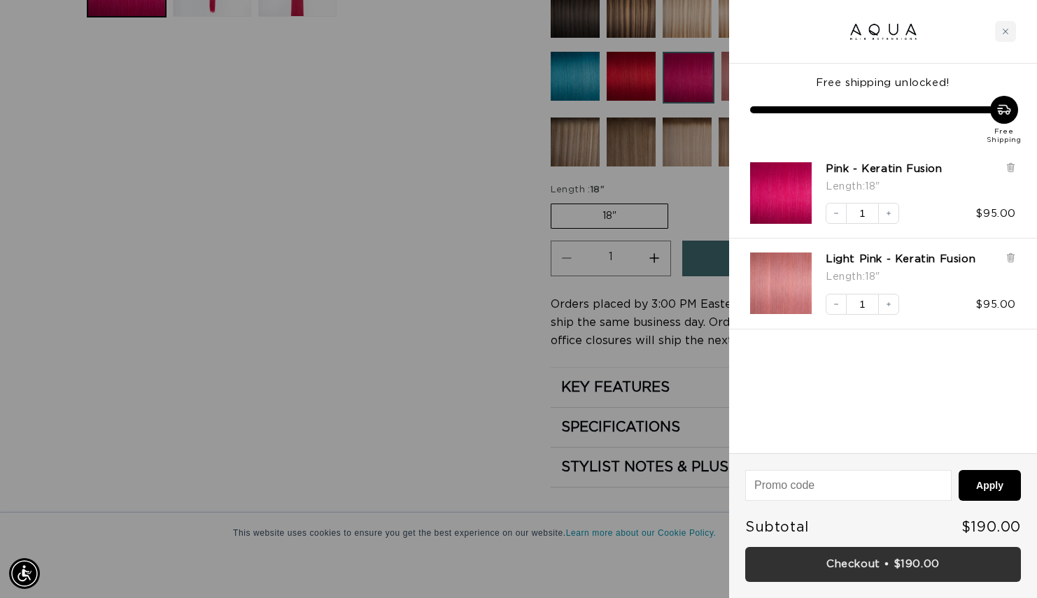
click at [860, 564] on link "Checkout • $190.00" at bounding box center [883, 565] width 276 height 36
